Goal: Answer question/provide support: Share knowledge or assist other users

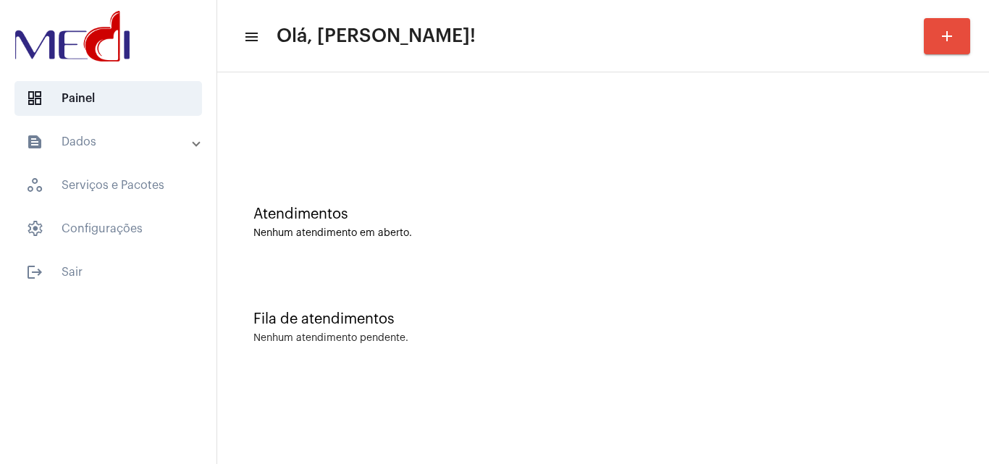
click at [515, 301] on div "Fila de atendimentos Nenhum atendimento pendente." at bounding box center [604, 320] width 758 height 105
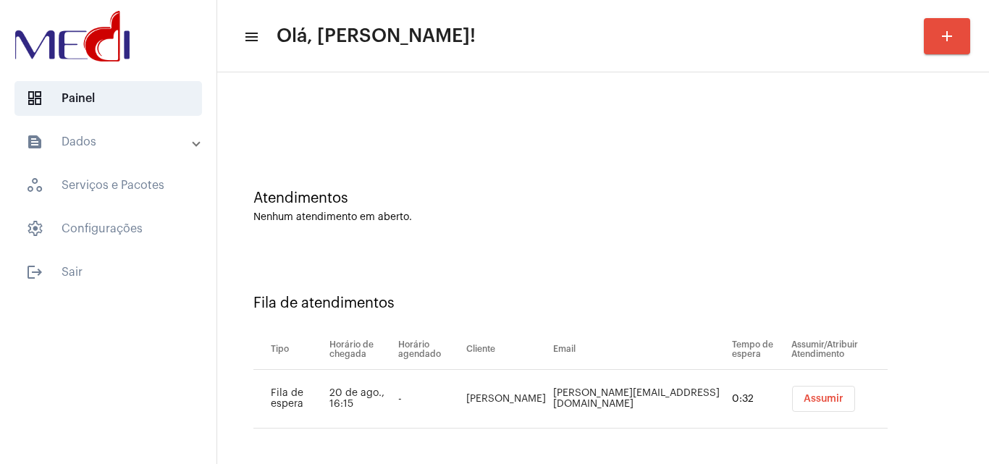
scroll to position [20, 0]
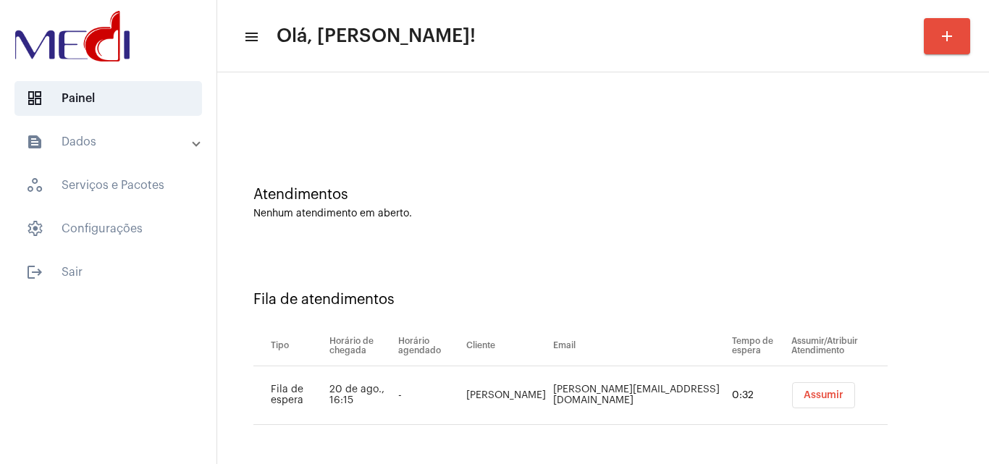
click at [804, 393] on span "Assumir" at bounding box center [824, 395] width 40 height 10
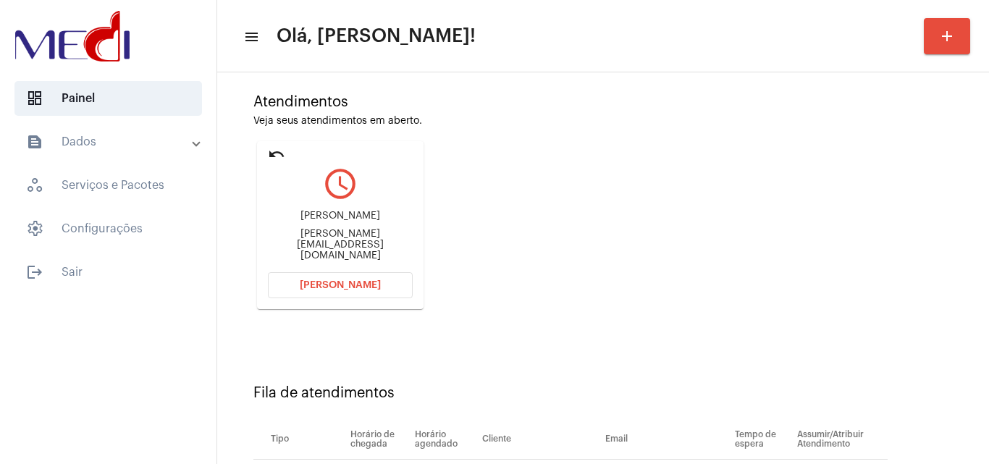
scroll to position [206, 0]
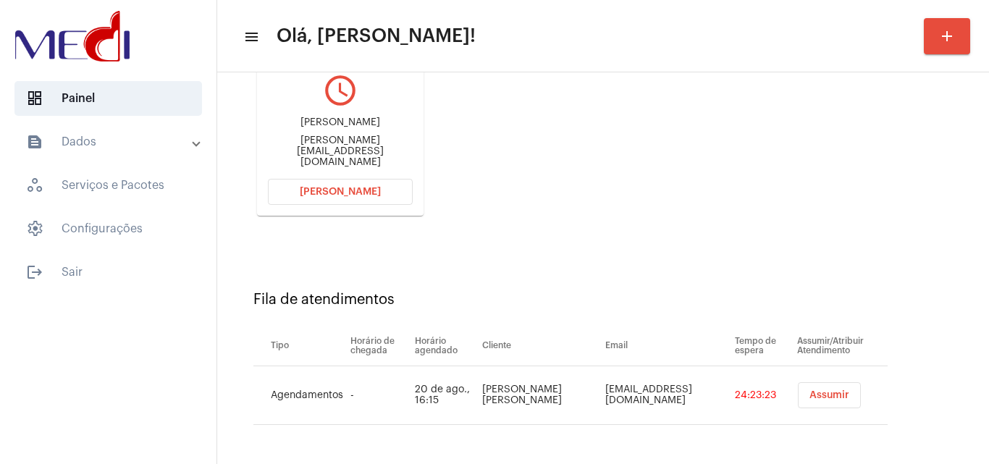
click at [810, 398] on span "Assumir" at bounding box center [830, 395] width 40 height 10
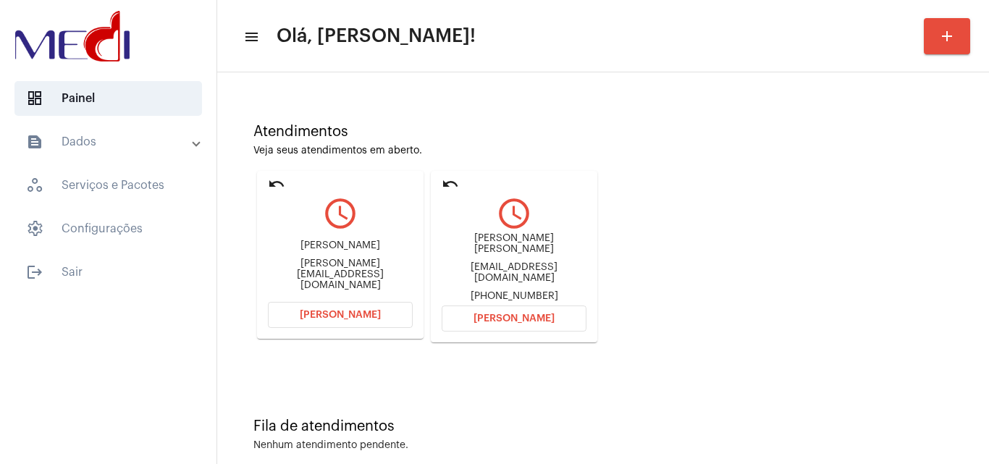
scroll to position [102, 0]
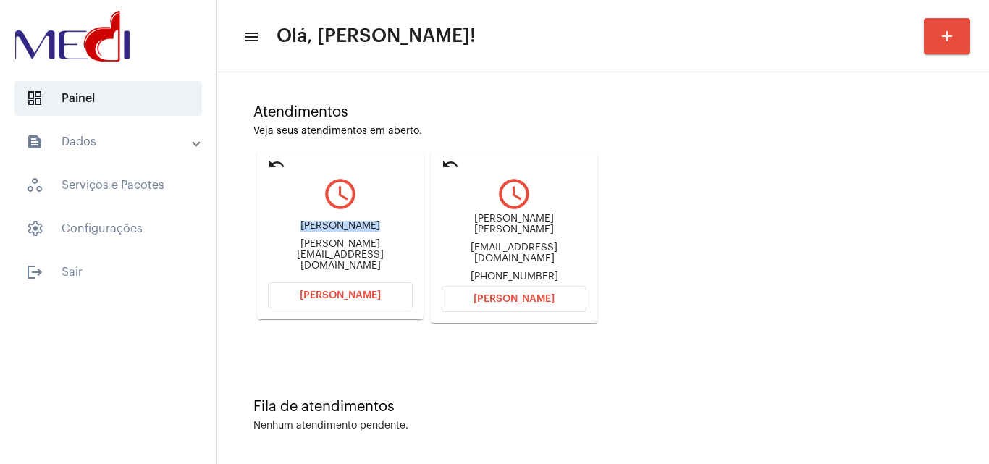
drag, startPoint x: 300, startPoint y: 236, endPoint x: 371, endPoint y: 227, distance: 71.5
click at [371, 227] on div "Douglas Faria douglas@torresulimobiliaria.com.br" at bounding box center [340, 246] width 145 height 65
copy div "Douglas Faria"
drag, startPoint x: 265, startPoint y: 253, endPoint x: 349, endPoint y: 251, distance: 84.1
click at [349, 251] on mat-card "undo query_builder Douglas Faria douglas@torresulimobiliaria.com.br Abrir Chama…" at bounding box center [340, 235] width 167 height 168
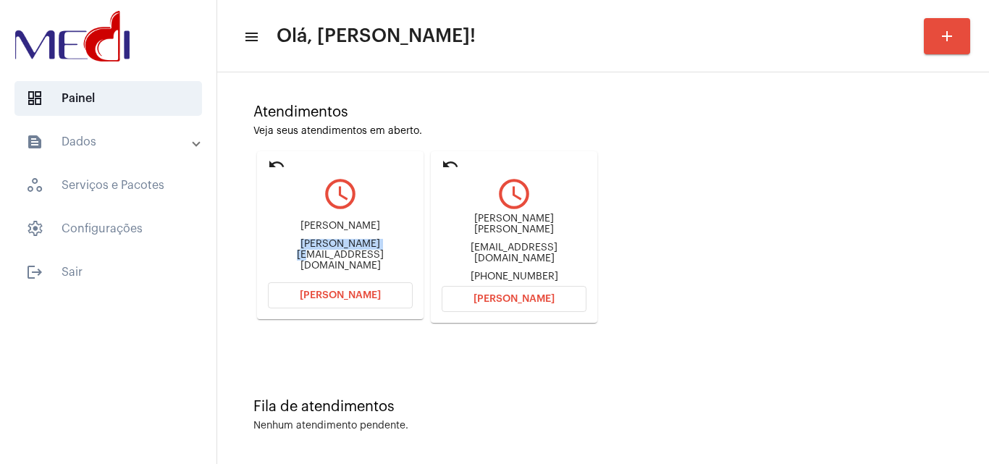
copy div "douglas@torresu"
click at [316, 295] on span "Abrir Chamada" at bounding box center [340, 295] width 81 height 10
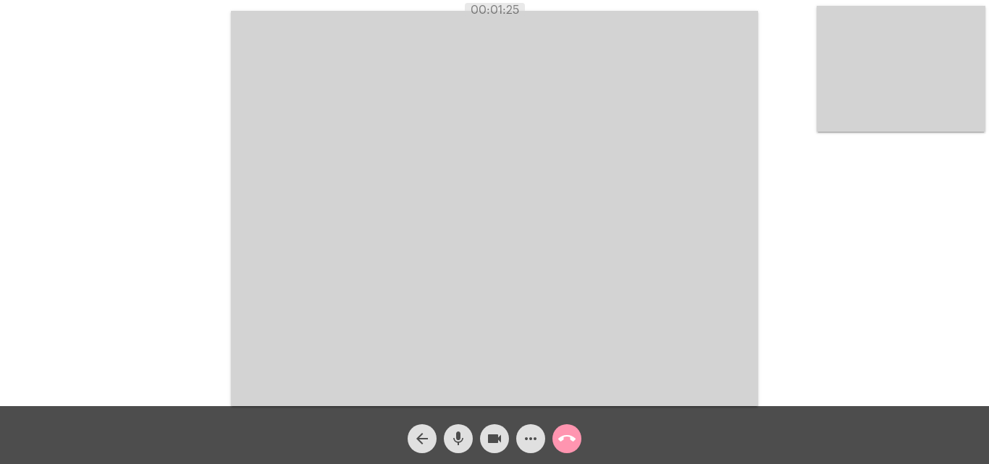
click at [457, 432] on mat-icon "mic" at bounding box center [458, 438] width 17 height 17
click at [457, 438] on mat-icon "mic_off" at bounding box center [458, 438] width 17 height 17
click at [569, 435] on mat-icon "call_end" at bounding box center [566, 438] width 17 height 17
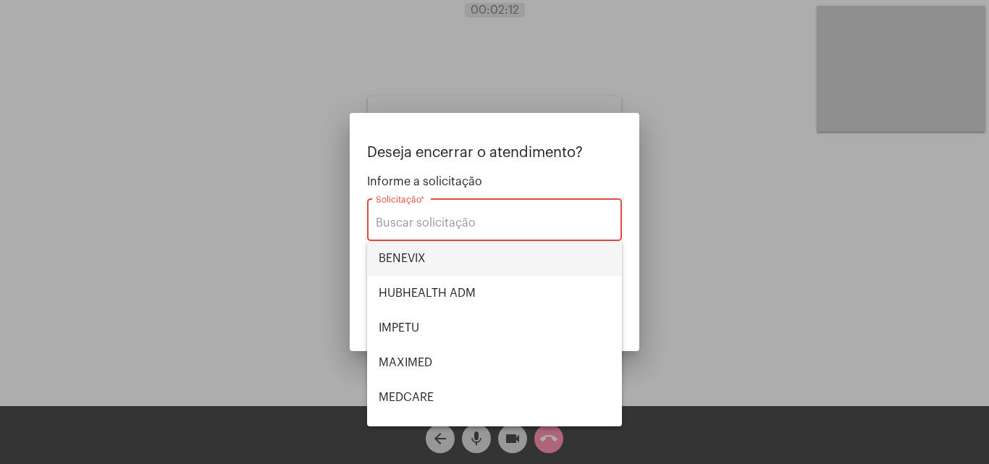
click at [422, 254] on span "BENEVIX" at bounding box center [495, 258] width 232 height 35
type input "BENEVIX"
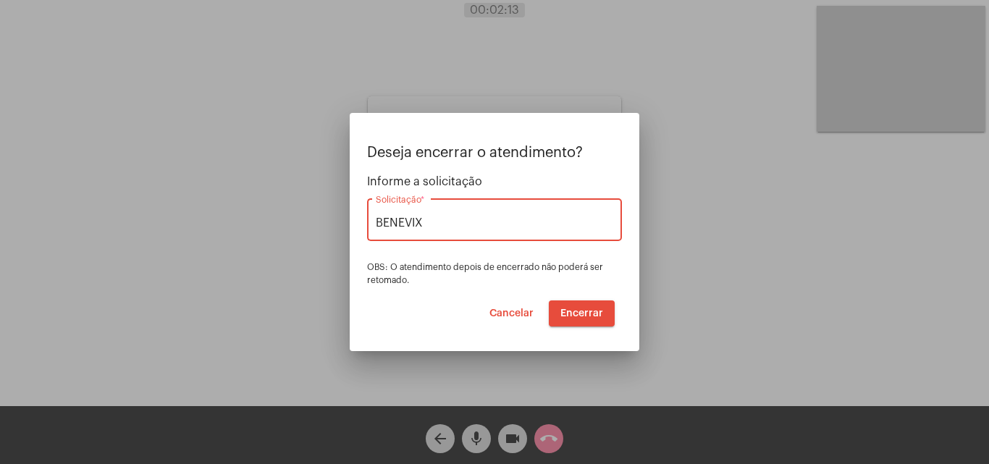
click at [590, 309] on span "Encerrar" at bounding box center [582, 314] width 43 height 10
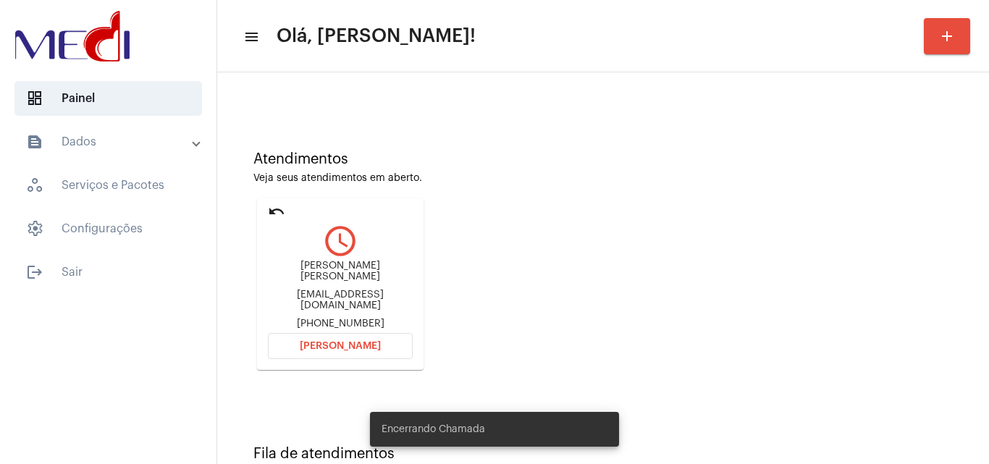
scroll to position [102, 0]
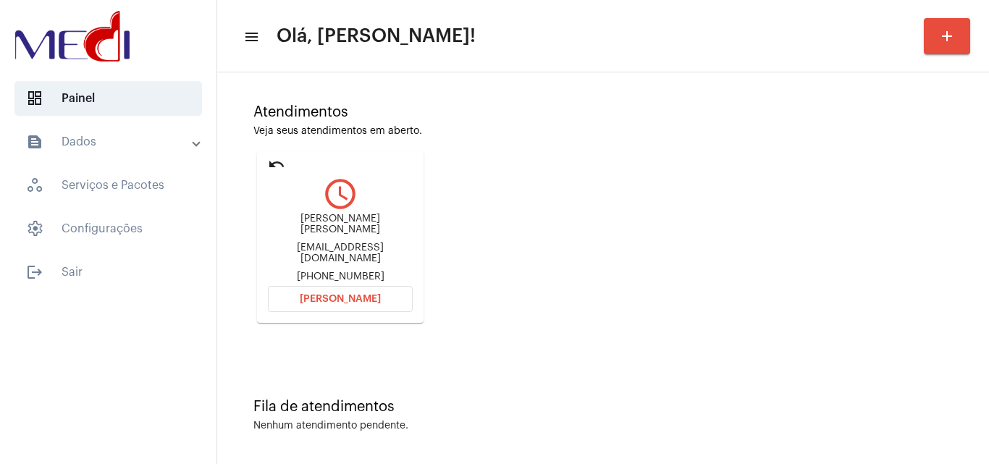
drag, startPoint x: 275, startPoint y: 214, endPoint x: 358, endPoint y: 225, distance: 83.3
click at [358, 225] on div "Patricia Ferreira Marques Rodrigues ferreiramarquesp@gmail.com +5511986622905" at bounding box center [340, 248] width 145 height 69
copy div "Patricia Ferreira"
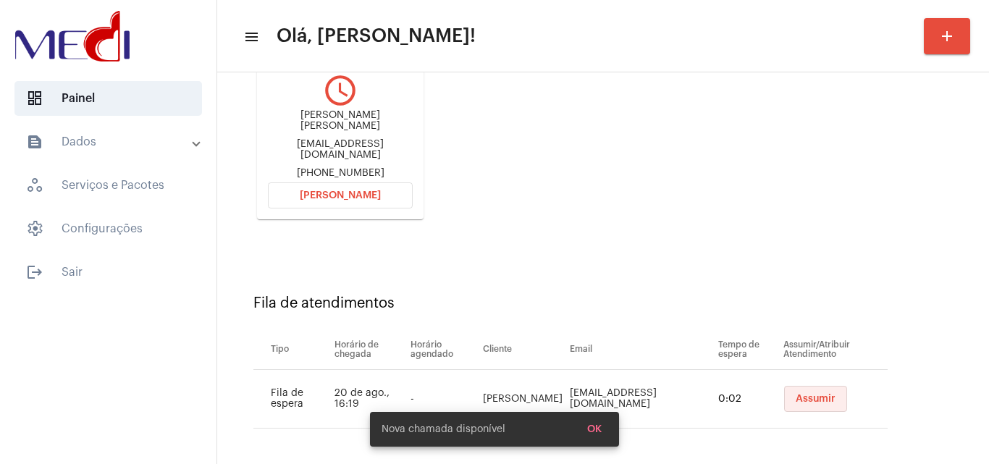
click at [796, 395] on span "Assumir" at bounding box center [816, 399] width 40 height 10
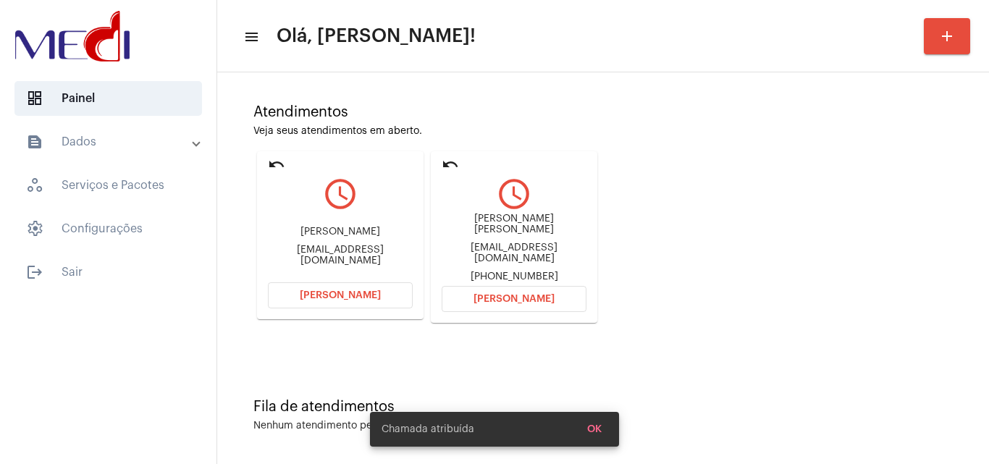
drag, startPoint x: 461, startPoint y: 217, endPoint x: 548, endPoint y: 235, distance: 88.6
click at [548, 235] on div "Patricia Ferreira Marques Rodrigues ferreiramarquesp@gmail.com +5511986622905" at bounding box center [514, 248] width 145 height 69
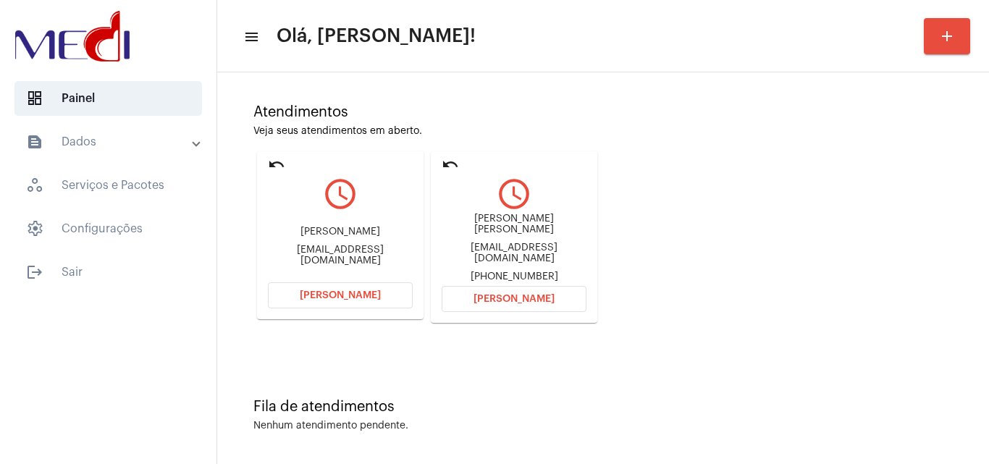
copy div "Patricia Ferreira Marques Rodrigues"
click at [466, 302] on button "[PERSON_NAME]" at bounding box center [514, 299] width 145 height 26
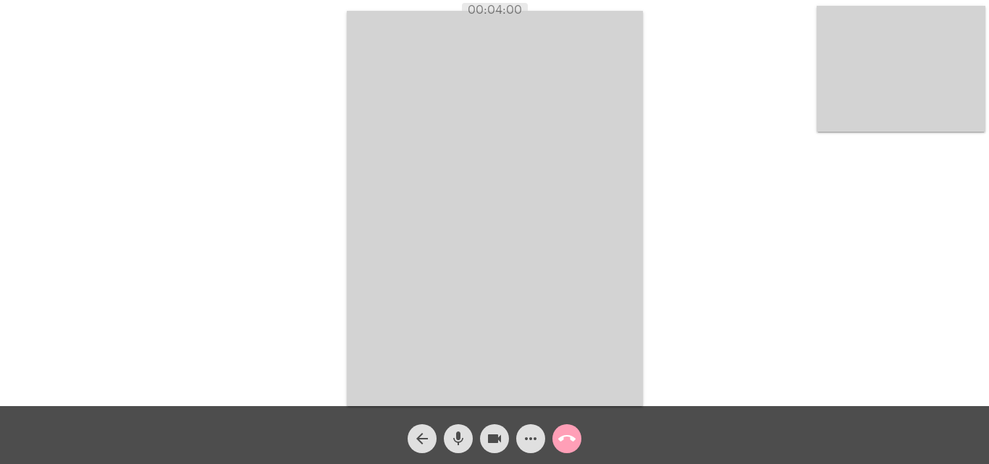
click at [566, 438] on mat-icon "call_end" at bounding box center [566, 438] width 17 height 17
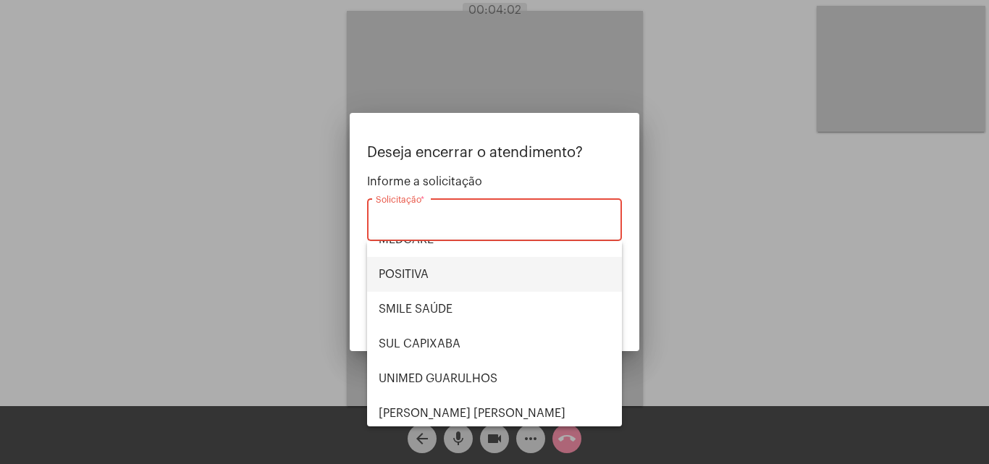
scroll to position [162, 0]
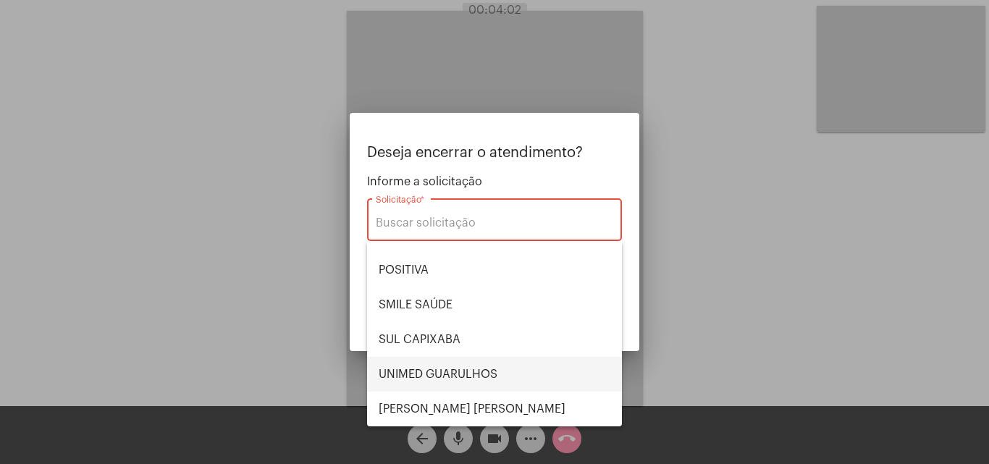
click at [468, 369] on span "UNIMED GUARULHOS" at bounding box center [495, 374] width 232 height 35
type input "UNIMED GUARULHOS"
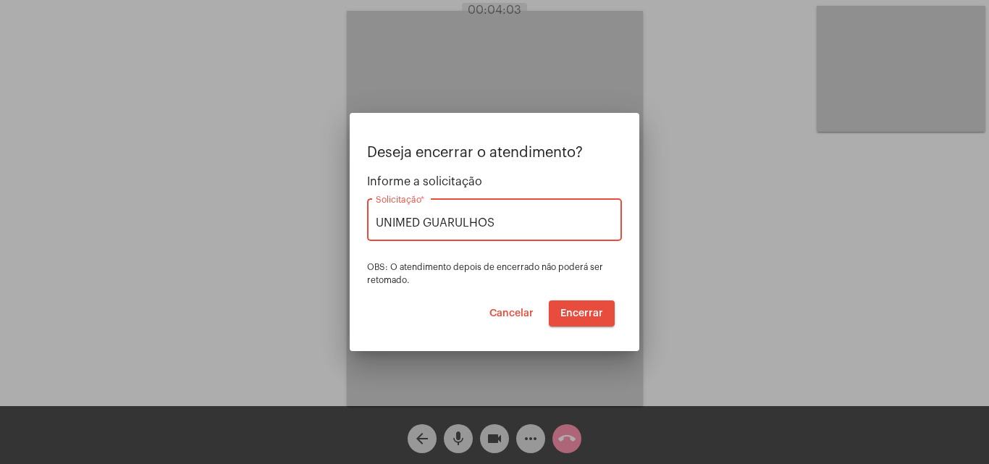
click at [584, 311] on span "Encerrar" at bounding box center [582, 314] width 43 height 10
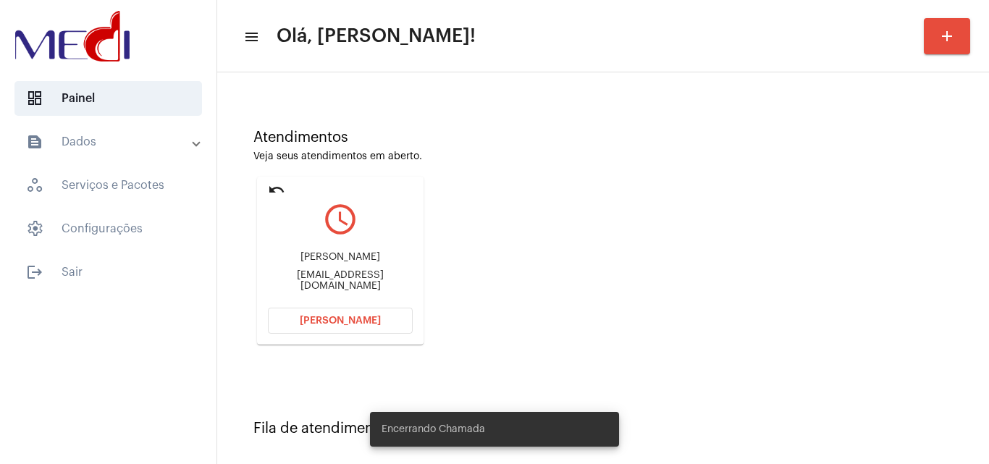
scroll to position [206, 0]
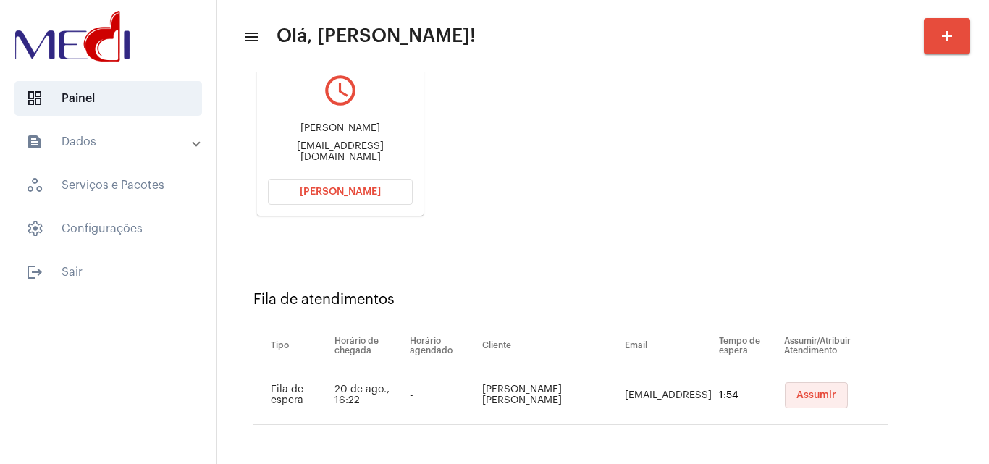
click at [797, 395] on span "Assumir" at bounding box center [817, 395] width 40 height 10
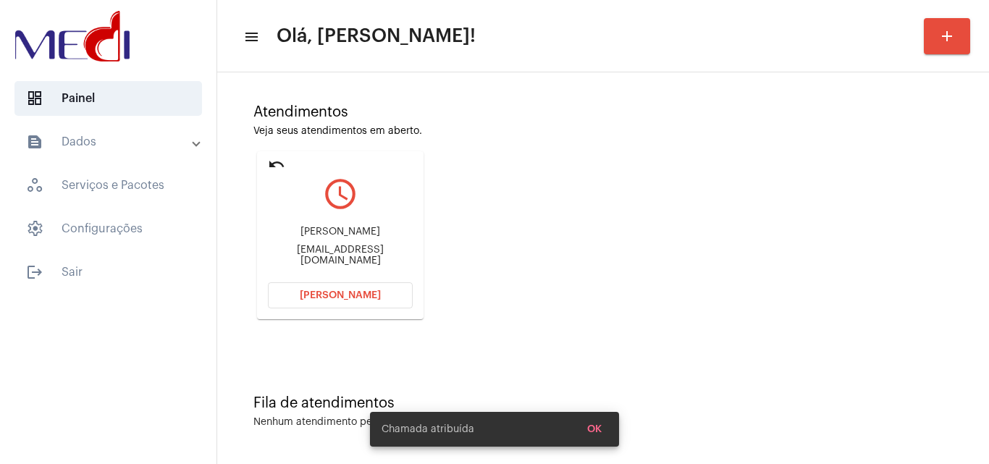
scroll to position [0, 0]
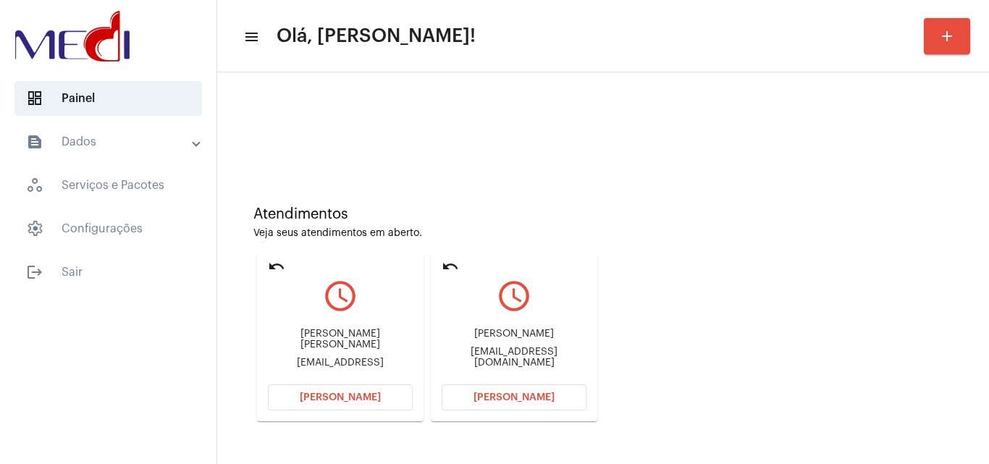
drag, startPoint x: 445, startPoint y: 358, endPoint x: 482, endPoint y: 356, distance: 37.0
click at [482, 356] on div "stylemotos232@gmail.com" at bounding box center [514, 358] width 145 height 22
copy div "stylem"
click at [536, 406] on button "[PERSON_NAME]" at bounding box center [514, 398] width 145 height 26
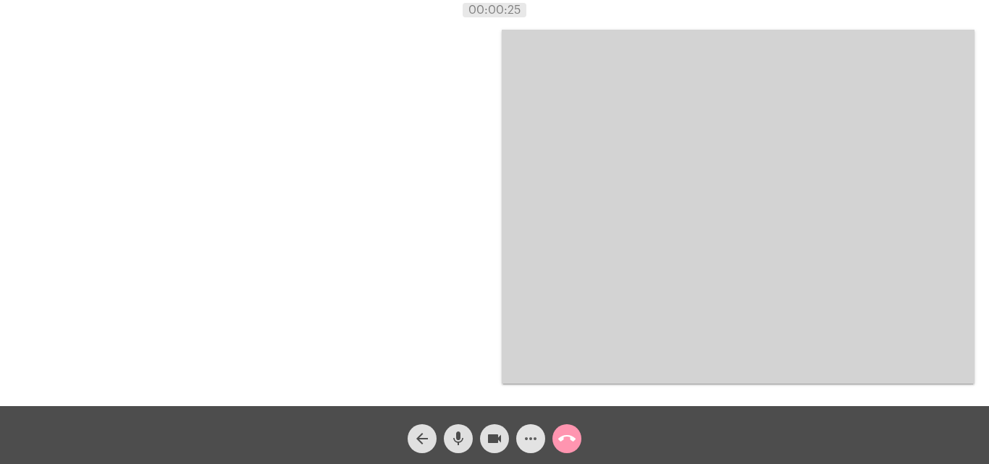
click at [535, 438] on mat-icon "more_horiz" at bounding box center [530, 438] width 17 height 17
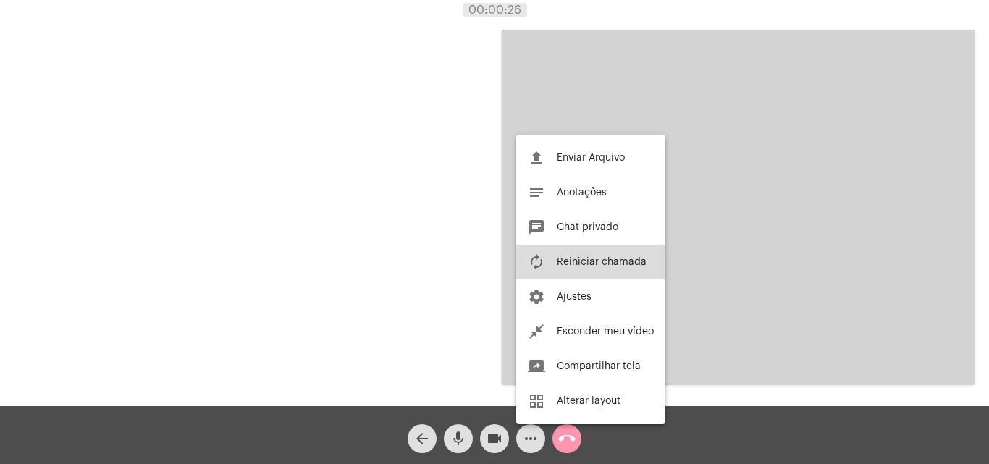
click at [609, 261] on span "Reiniciar chamada" at bounding box center [602, 262] width 90 height 10
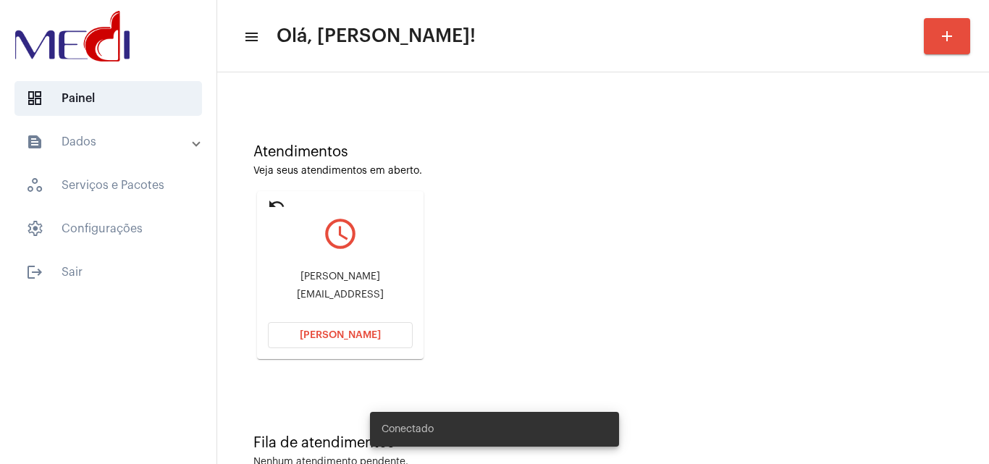
scroll to position [102, 0]
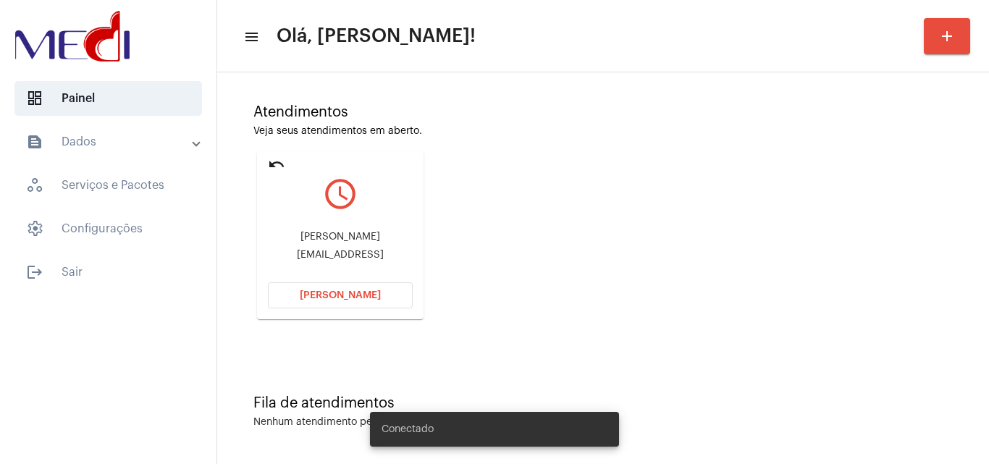
drag, startPoint x: 290, startPoint y: 236, endPoint x: 387, endPoint y: 235, distance: 96.3
click at [387, 235] on div "[PERSON_NAME]" at bounding box center [340, 237] width 145 height 11
copy div "[PERSON_NAME]"
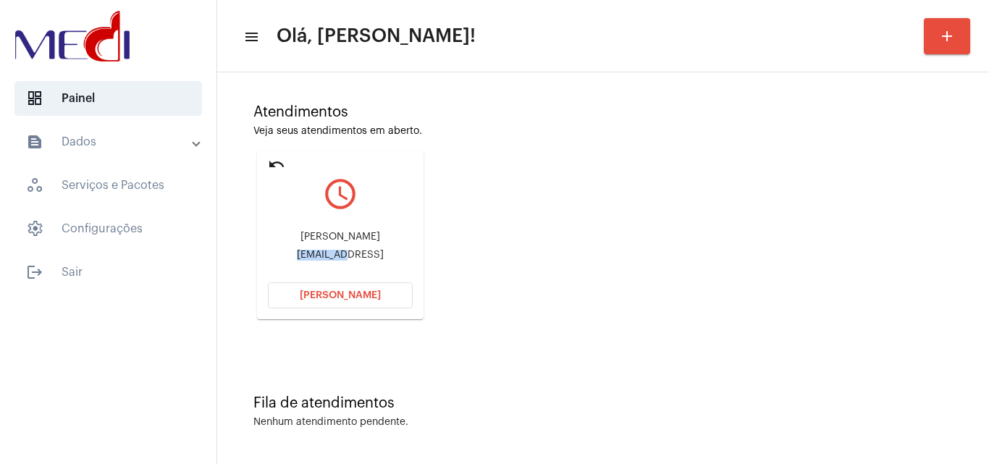
drag, startPoint x: 290, startPoint y: 252, endPoint x: 341, endPoint y: 255, distance: 51.5
click at [341, 255] on div "Joaollx1003@gmail" at bounding box center [340, 255] width 145 height 11
copy div "Joaollx10"
drag, startPoint x: 287, startPoint y: 235, endPoint x: 391, endPoint y: 222, distance: 105.0
click at [395, 236] on div "João Pedro da Silva" at bounding box center [340, 237] width 145 height 11
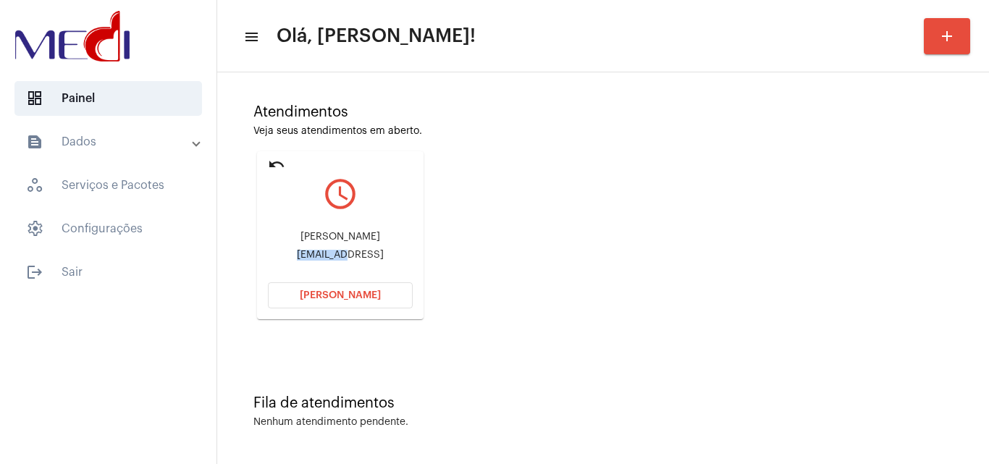
copy div "João Pedro da Silva"
click at [330, 290] on span "Abrir Chamada" at bounding box center [340, 295] width 81 height 10
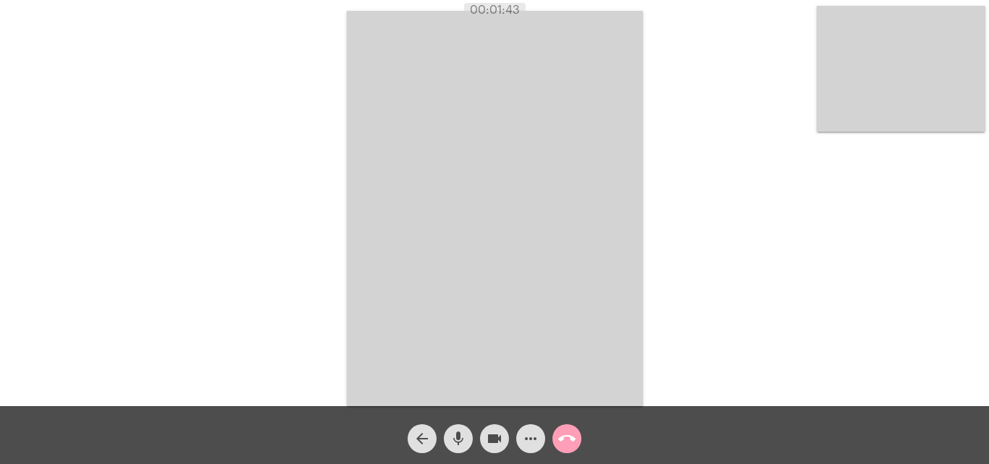
click at [574, 436] on mat-icon "call_end" at bounding box center [566, 438] width 17 height 17
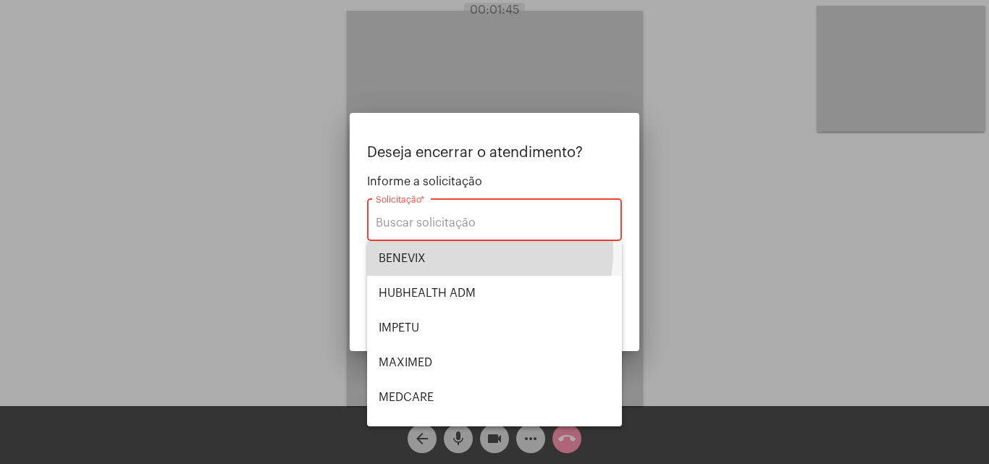
click at [453, 251] on span "BENEVIX" at bounding box center [495, 258] width 232 height 35
type input "BENEVIX"
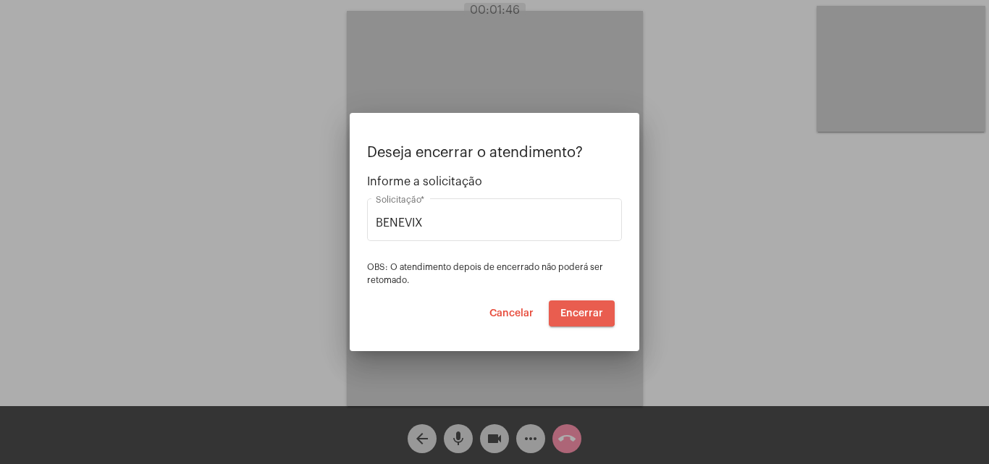
click at [579, 307] on button "Encerrar" at bounding box center [582, 314] width 66 height 26
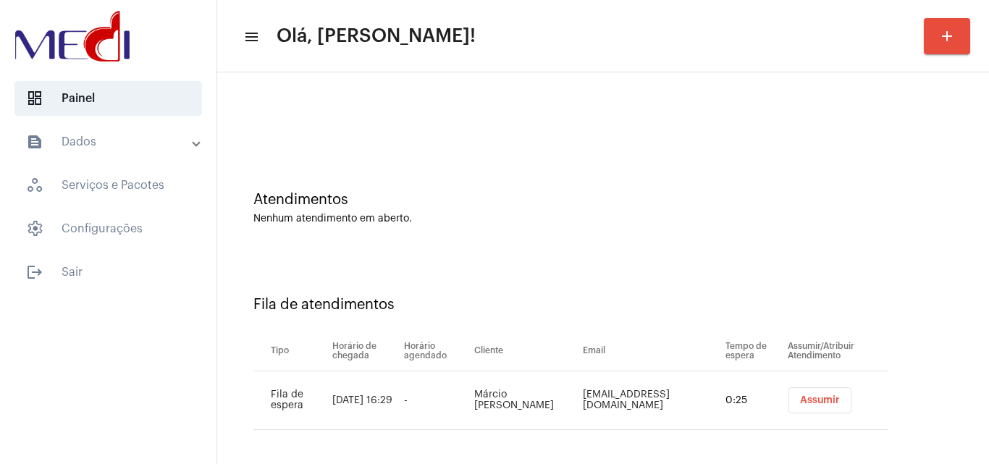
scroll to position [20, 0]
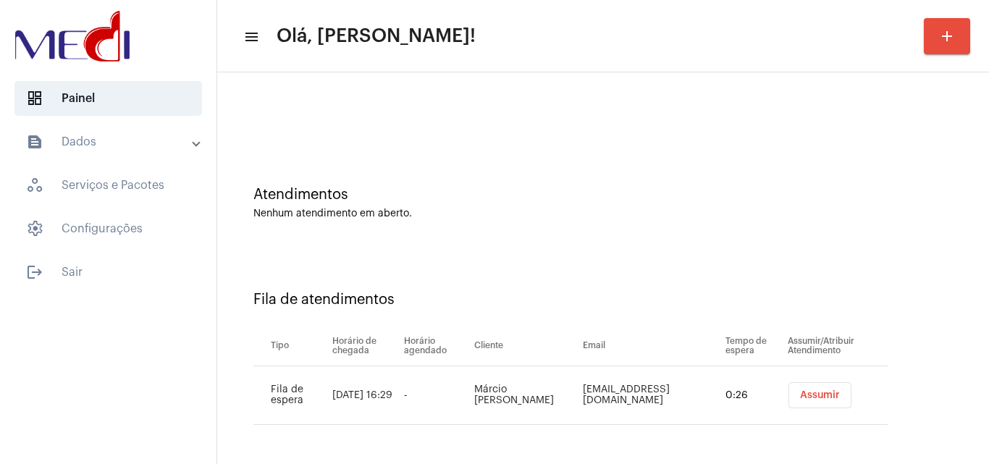
click at [801, 398] on span "Assumir" at bounding box center [820, 395] width 40 height 10
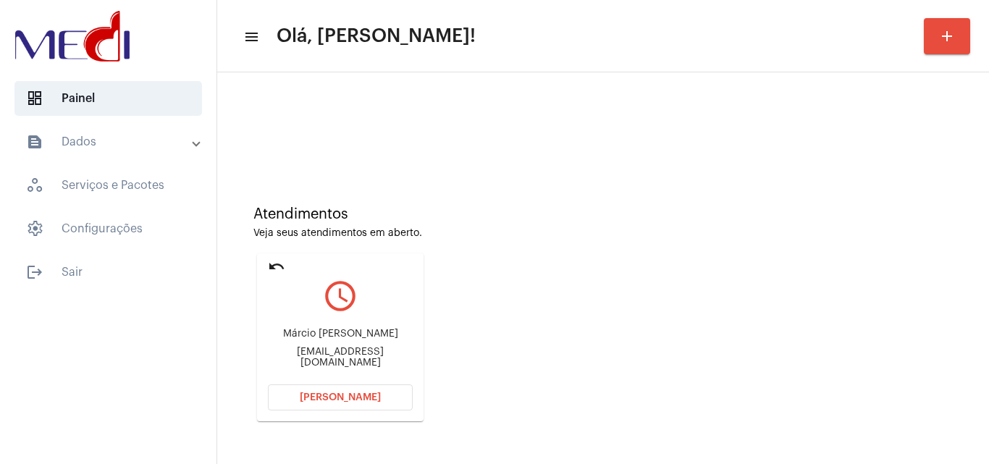
scroll to position [102, 0]
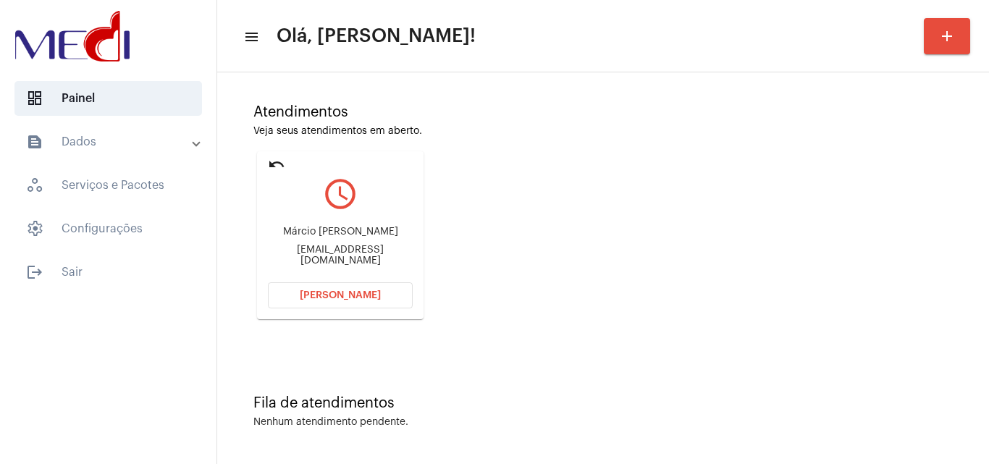
drag, startPoint x: 272, startPoint y: 227, endPoint x: 342, endPoint y: 220, distance: 69.9
click at [342, 220] on div "Márcio Rodrigo palheta de Almeida marciorodrigo_almeida@hotmail.com" at bounding box center [340, 246] width 145 height 65
copy div "Márcio Rodrig"
click at [321, 295] on span "[PERSON_NAME]" at bounding box center [340, 295] width 81 height 10
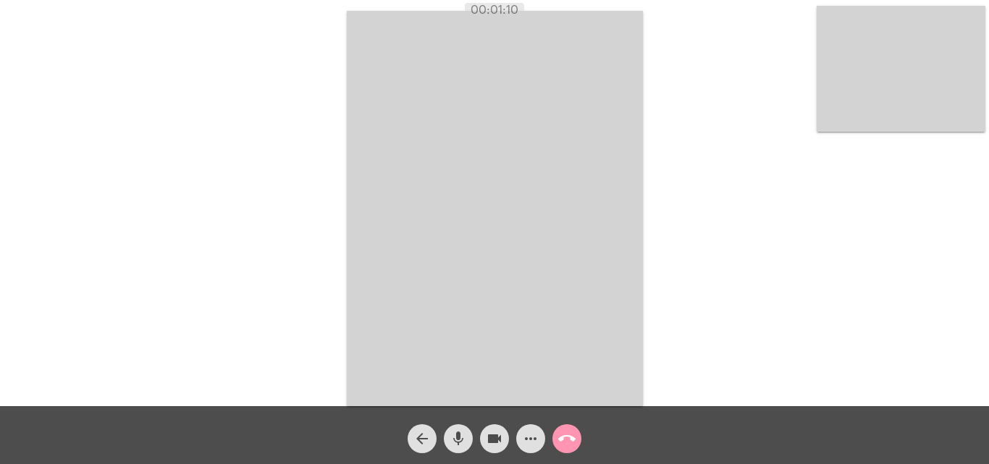
click at [455, 435] on mat-icon "mic" at bounding box center [458, 438] width 17 height 17
click at [492, 439] on mat-icon "videocam" at bounding box center [494, 438] width 17 height 17
click at [493, 438] on mat-icon "videocam_off" at bounding box center [494, 438] width 17 height 17
click at [530, 446] on mat-icon "more_horiz" at bounding box center [530, 438] width 17 height 17
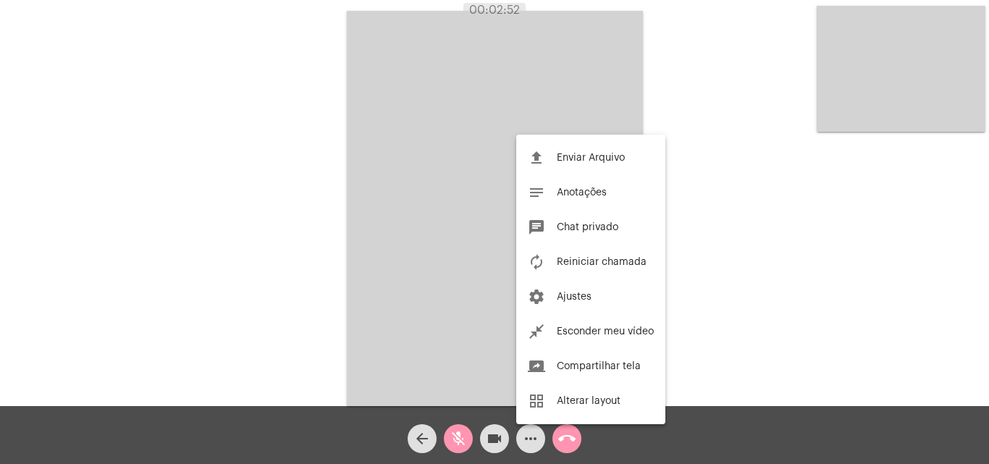
click at [571, 259] on span "Reiniciar chamada" at bounding box center [602, 262] width 90 height 10
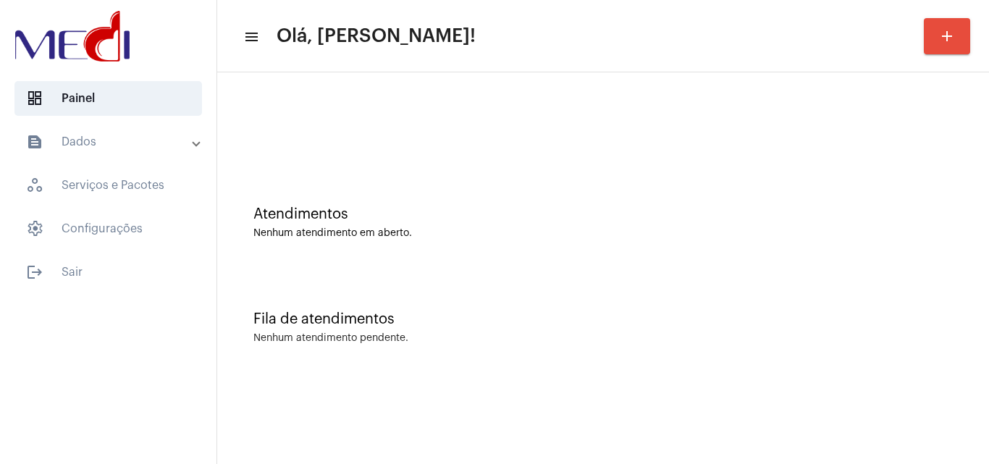
click at [558, 269] on div "Fila de atendimentos Nenhum atendimento pendente." at bounding box center [604, 320] width 758 height 105
click at [566, 292] on div "Fila de atendimentos Nenhum atendimento pendente." at bounding box center [604, 320] width 758 height 105
click at [516, 261] on div "Atendimentos Nenhum atendimento em aberto." at bounding box center [604, 215] width 758 height 105
click at [647, 336] on div "Nenhum atendimento pendente." at bounding box center [603, 338] width 700 height 11
click at [440, 170] on div "Atendimentos Nenhum atendimento em aberto." at bounding box center [604, 215] width 758 height 105
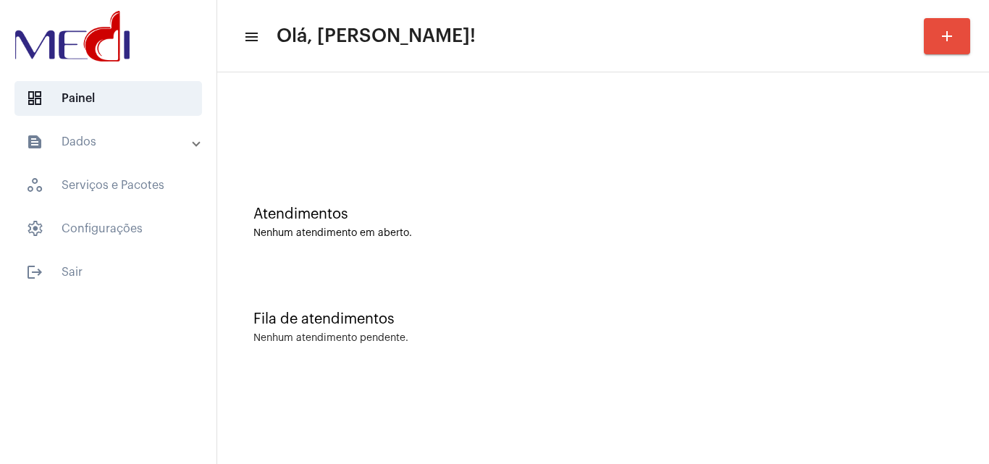
click at [474, 250] on div "Atendimentos Nenhum atendimento em aberto." at bounding box center [604, 215] width 758 height 105
click at [485, 206] on div "Atendimentos Nenhum atendimento em aberto." at bounding box center [604, 215] width 758 height 105
click at [450, 258] on div "Atendimentos Nenhum atendimento em aberto." at bounding box center [604, 215] width 758 height 105
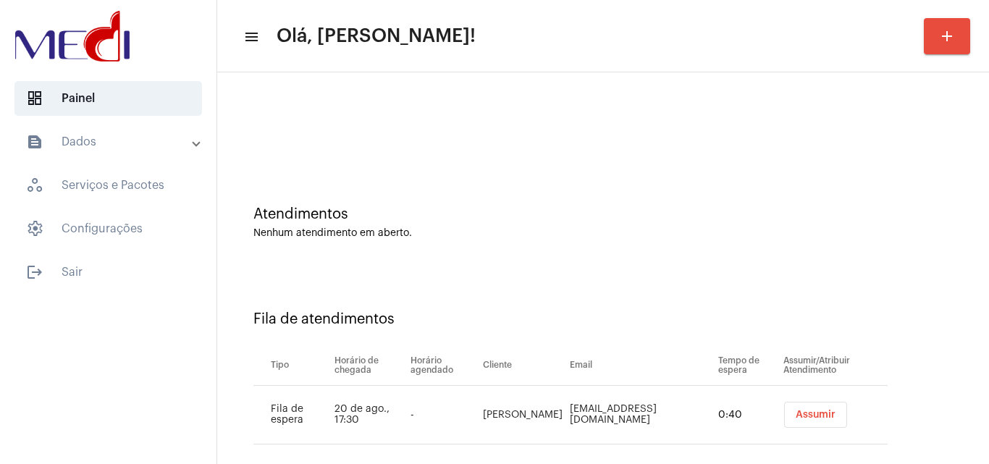
scroll to position [20, 0]
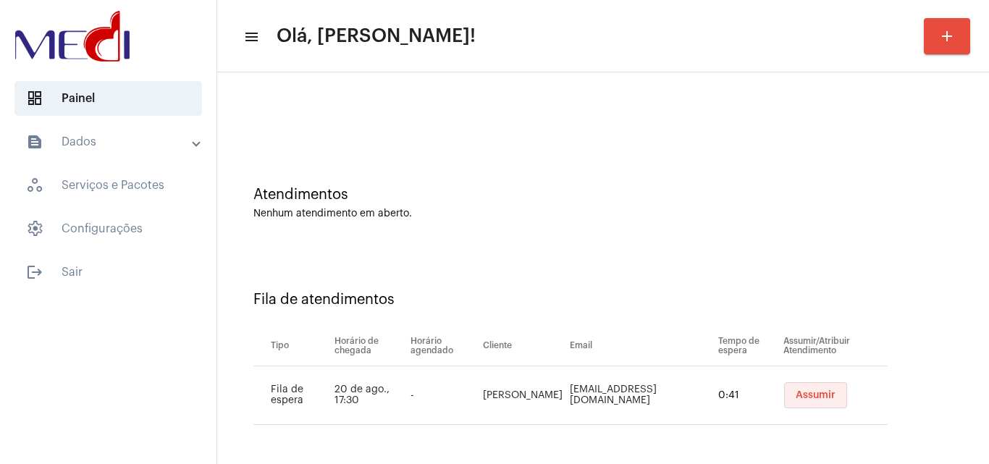
click at [796, 392] on span "Assumir" at bounding box center [816, 395] width 40 height 10
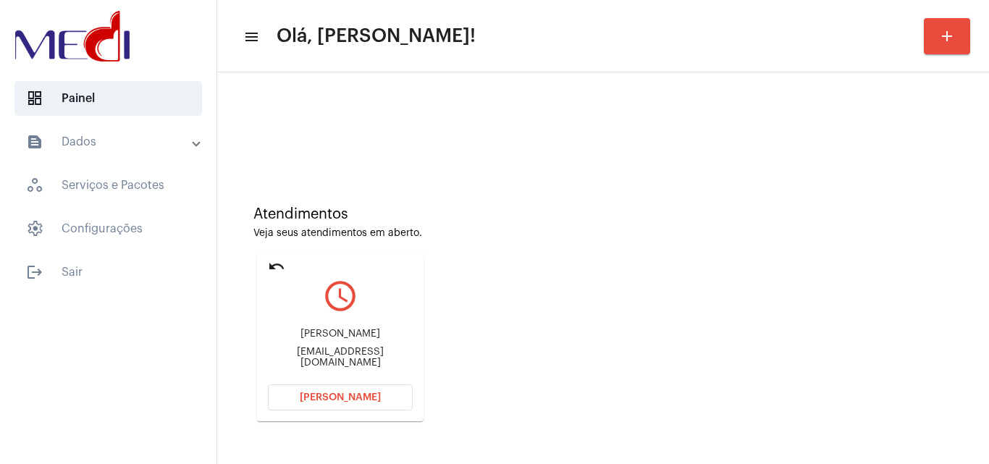
scroll to position [102, 0]
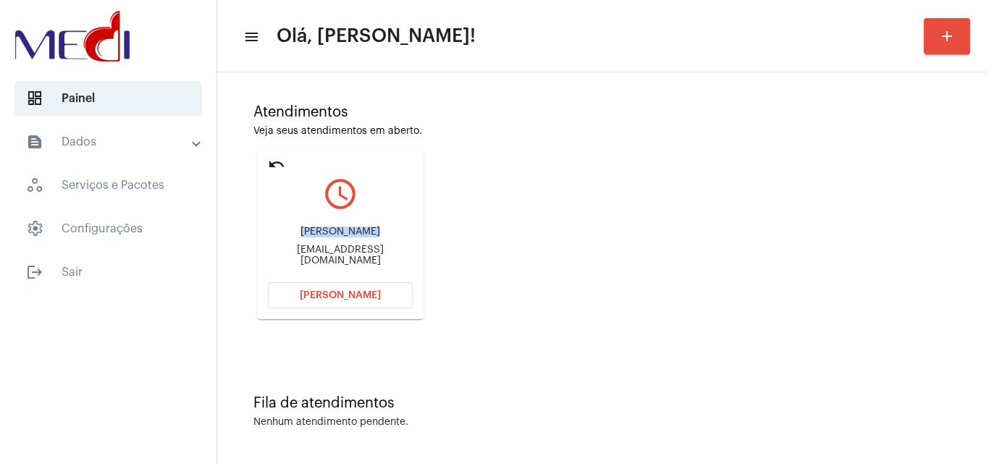
drag, startPoint x: 282, startPoint y: 238, endPoint x: 356, endPoint y: 232, distance: 73.4
click at [356, 232] on div "[PERSON_NAME]" at bounding box center [340, 232] width 145 height 11
copy div "[PERSON_NAME]"
click at [331, 298] on span "[PERSON_NAME]" at bounding box center [340, 295] width 81 height 10
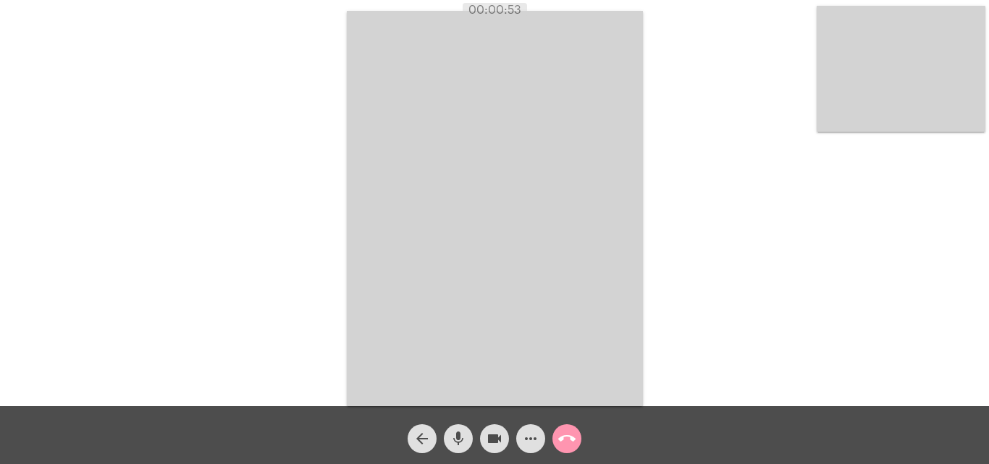
click at [566, 435] on mat-icon "call_end" at bounding box center [566, 438] width 17 height 17
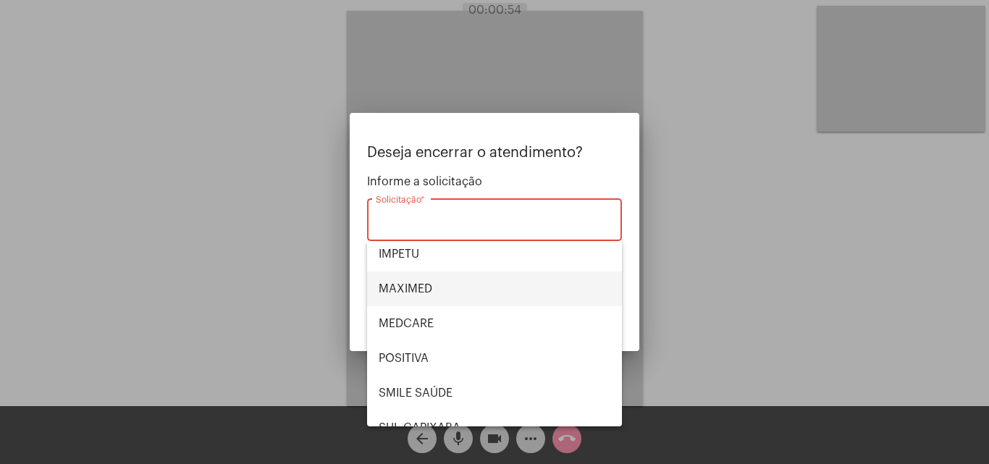
scroll to position [162, 0]
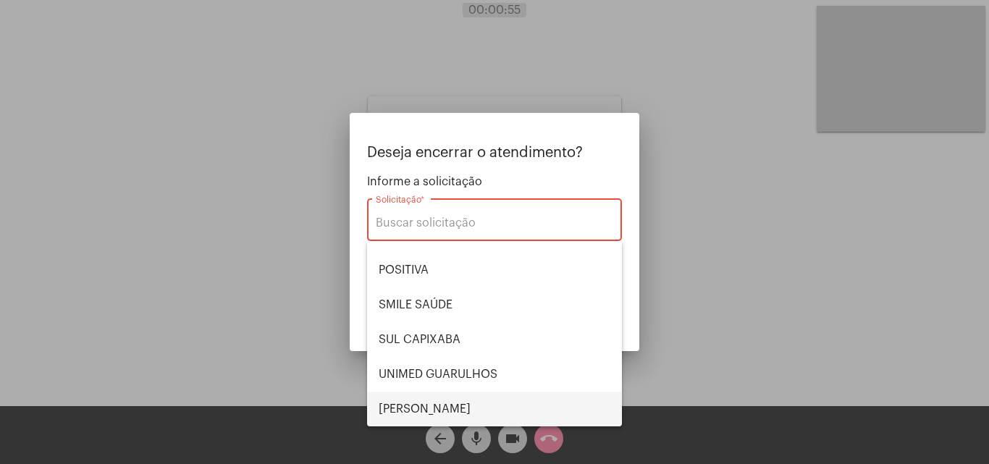
click at [448, 406] on span "[PERSON_NAME]" at bounding box center [495, 409] width 232 height 35
type input "[PERSON_NAME]"
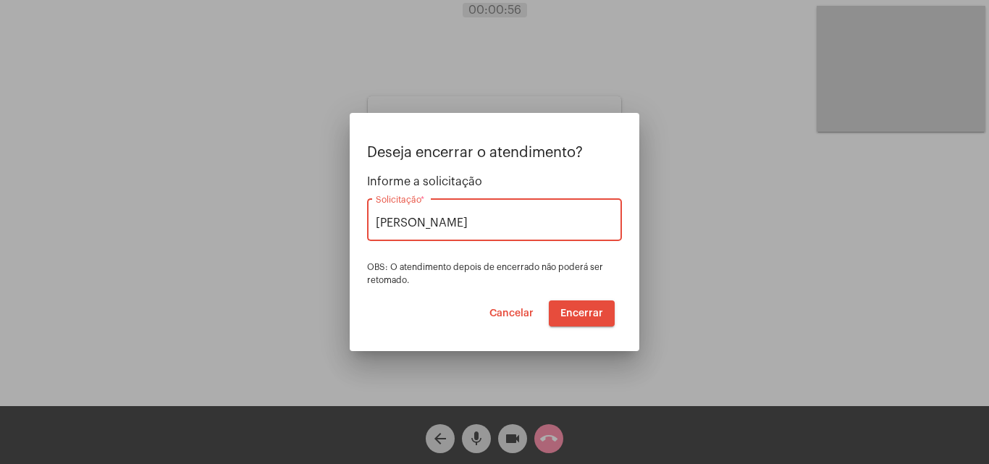
click at [583, 309] on span "Encerrar" at bounding box center [582, 314] width 43 height 10
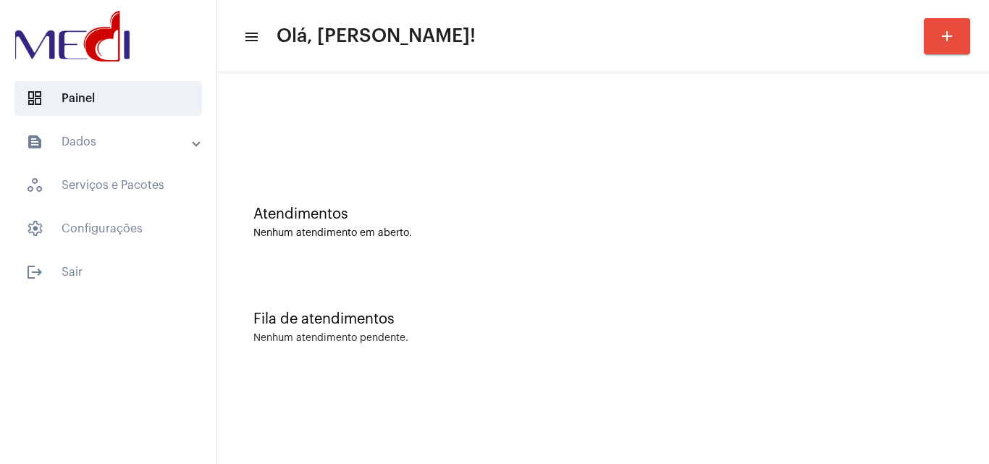
click at [537, 341] on div "Nenhum atendimento pendente." at bounding box center [603, 338] width 700 height 11
click at [342, 193] on div "Atendimentos Nenhum atendimento em aberto." at bounding box center [604, 215] width 758 height 105
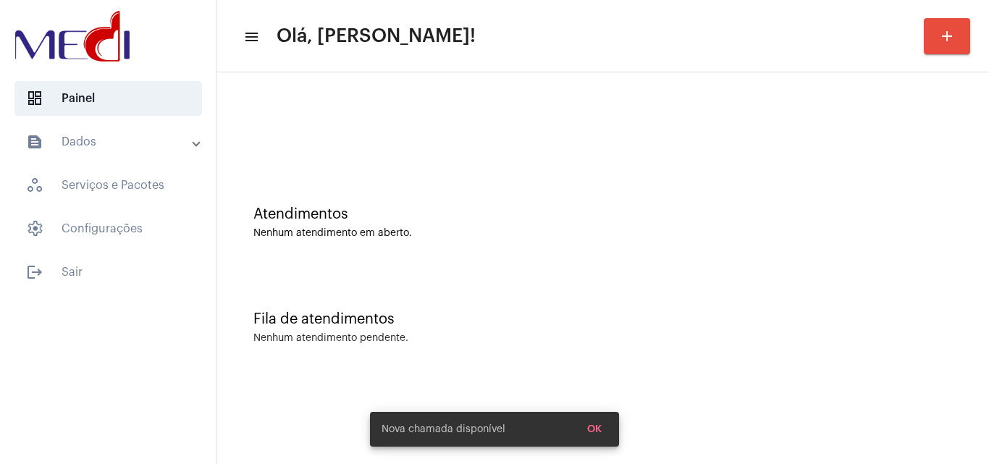
drag, startPoint x: 881, startPoint y: 392, endPoint x: 684, endPoint y: 279, distance: 226.5
click at [881, 391] on mat-sidenav-content "menu Olá, [PERSON_NAME]! add Atendimentos Nenhum atendimento em aberto. Fila de…" at bounding box center [603, 232] width 772 height 464
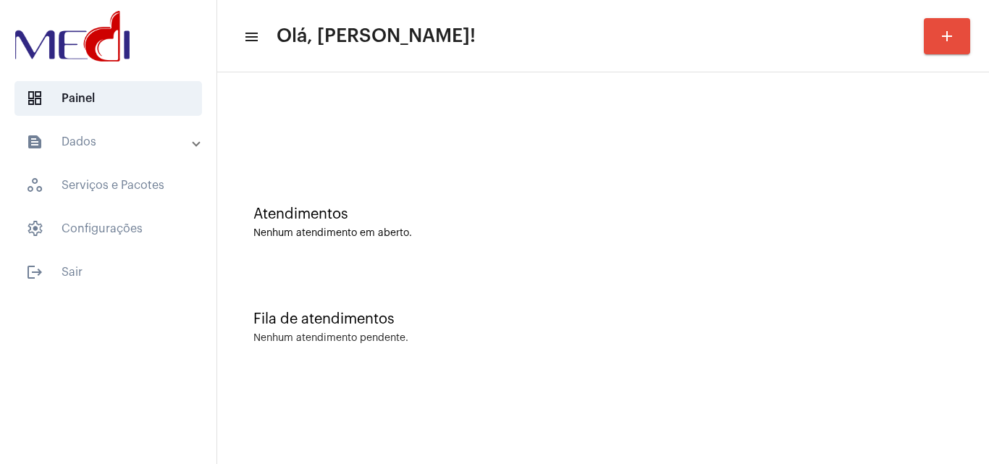
click at [518, 257] on div "Atendimentos Nenhum atendimento em aberto." at bounding box center [604, 215] width 758 height 105
click at [398, 149] on div at bounding box center [604, 121] width 758 height 83
